Goal: Obtain resource: Obtain resource

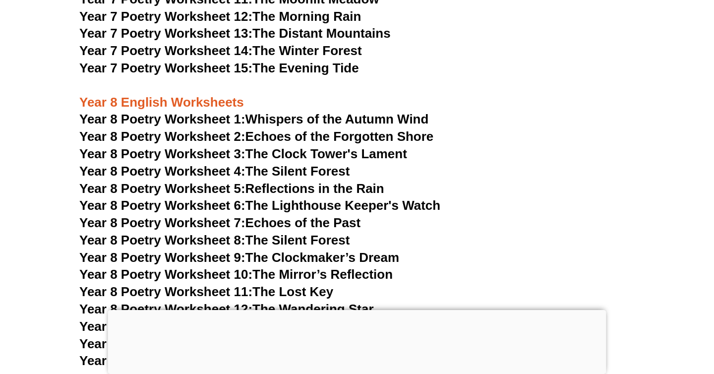
scroll to position [6514, 0]
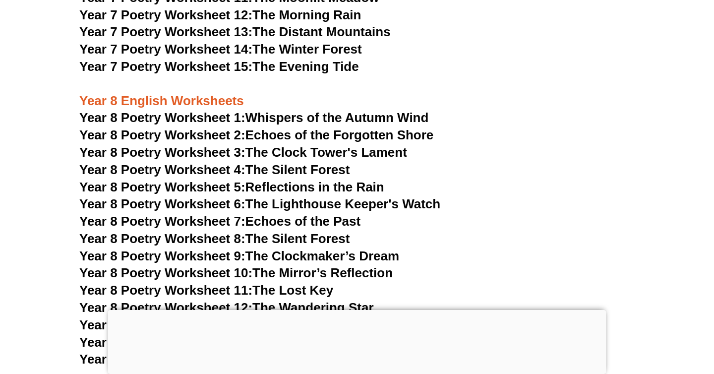
click at [214, 162] on span "Year 8 Poetry Worksheet 4:" at bounding box center [162, 169] width 166 height 15
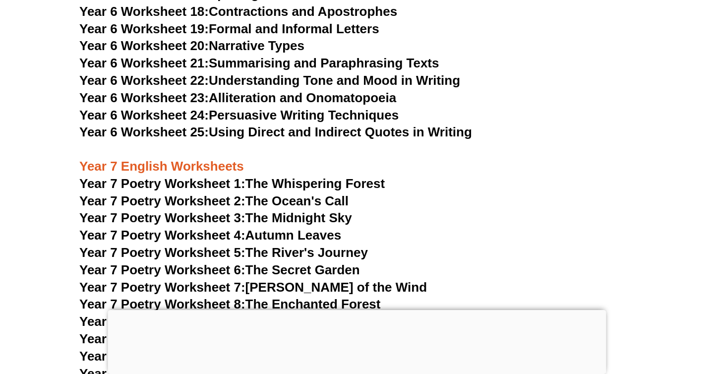
scroll to position [6217, 0]
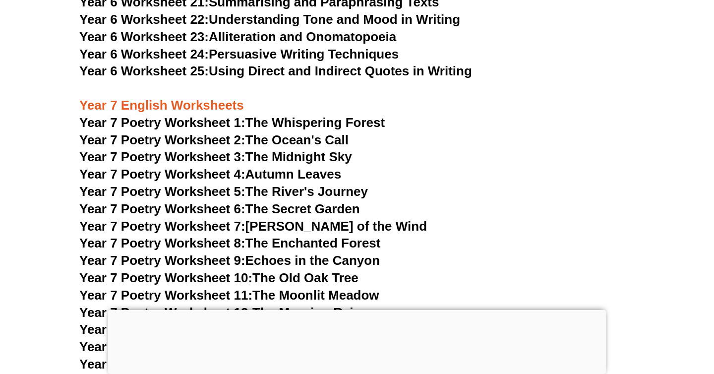
click at [261, 132] on link "Year 7 Poetry Worksheet 2: The Ocean's Call" at bounding box center [213, 139] width 269 height 15
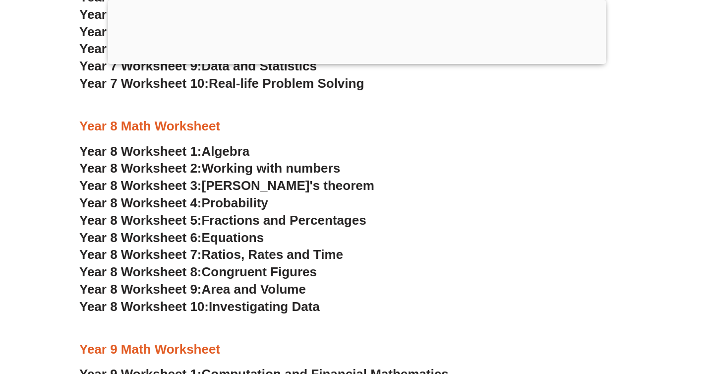
scroll to position [3145, 0]
click at [171, 204] on span "Year 8 Worksheet 4:" at bounding box center [140, 202] width 122 height 15
